Goal: Information Seeking & Learning: Find specific fact

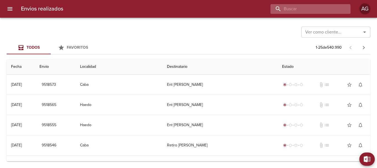
click at [308, 12] on input "buscar" at bounding box center [306, 9] width 71 height 10
paste input "[PERSON_NAME]"
type input "[PERSON_NAME]"
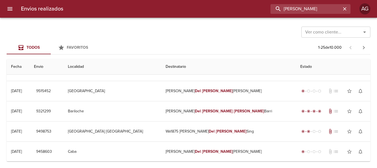
scroll to position [0, 0]
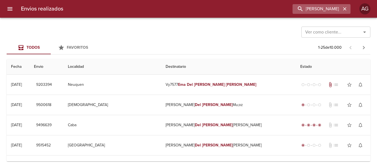
click at [345, 10] on icon "button" at bounding box center [345, 9] width 6 height 6
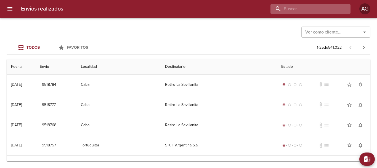
click at [304, 11] on input "buscar" at bounding box center [306, 9] width 71 height 10
type input "V"
paste input "[PERSON_NAME]"
type input "[PERSON_NAME]"
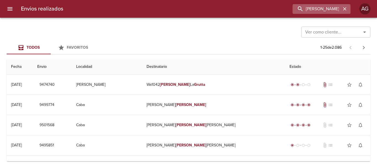
click at [346, 9] on icon "button" at bounding box center [344, 8] width 3 height 3
